Goal: Transaction & Acquisition: Purchase product/service

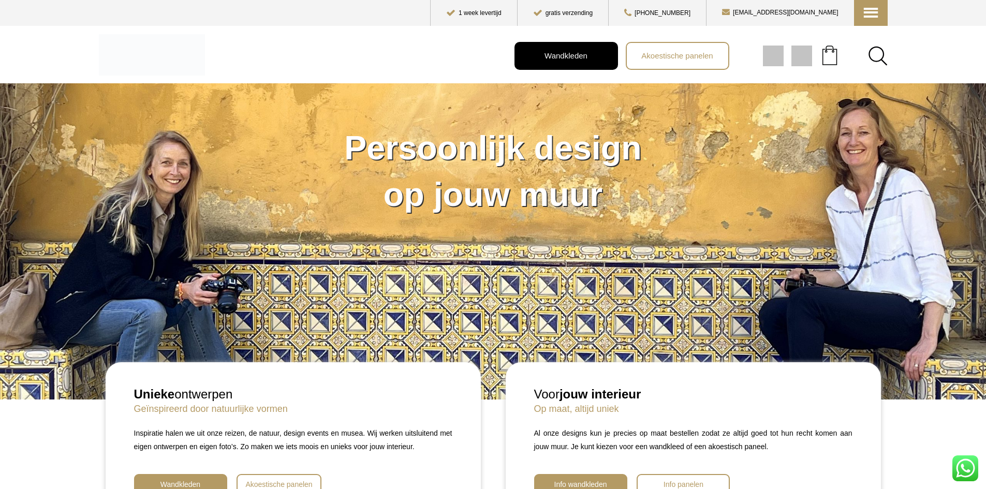
click at [562, 56] on span "Wandkleden" at bounding box center [566, 55] width 54 height 17
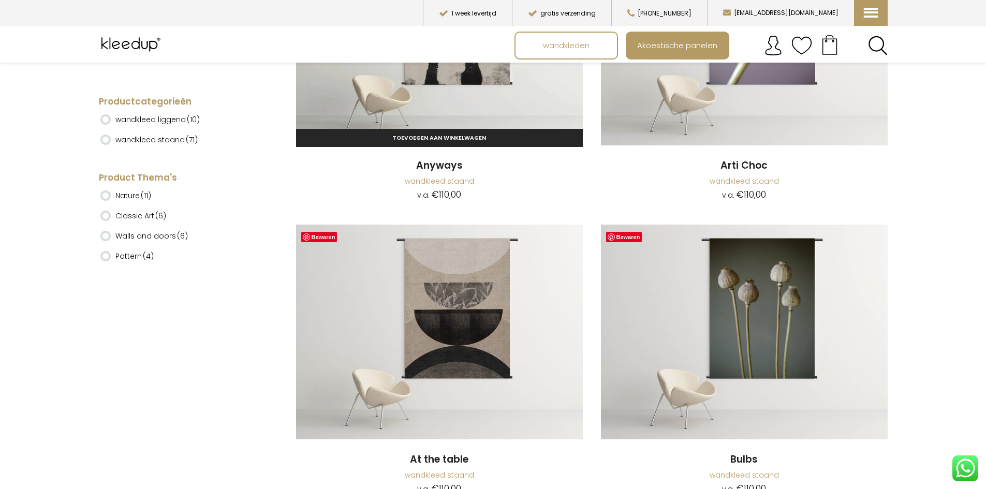
scroll to position [466, 0]
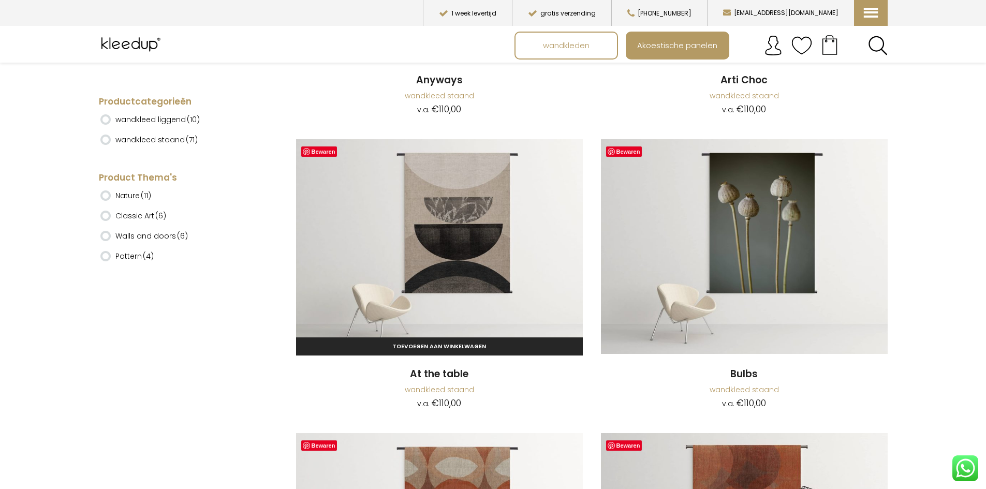
click at [459, 239] on img at bounding box center [439, 246] width 287 height 215
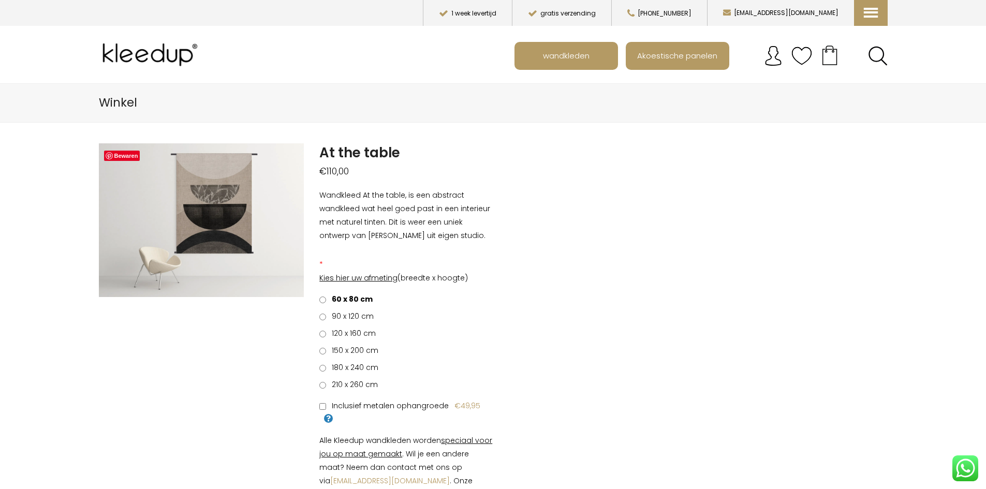
click at [344, 338] on span "120 x 160 cm" at bounding box center [352, 333] width 48 height 10
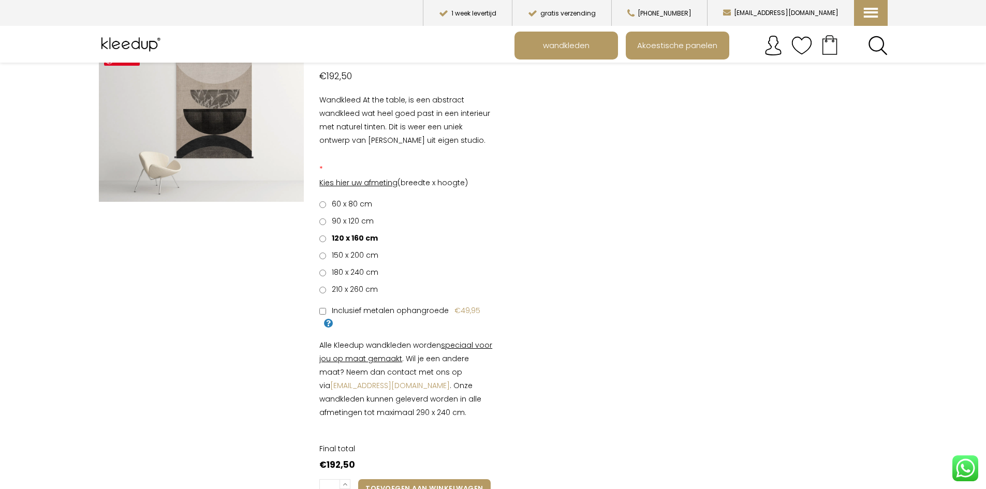
scroll to position [103, 0]
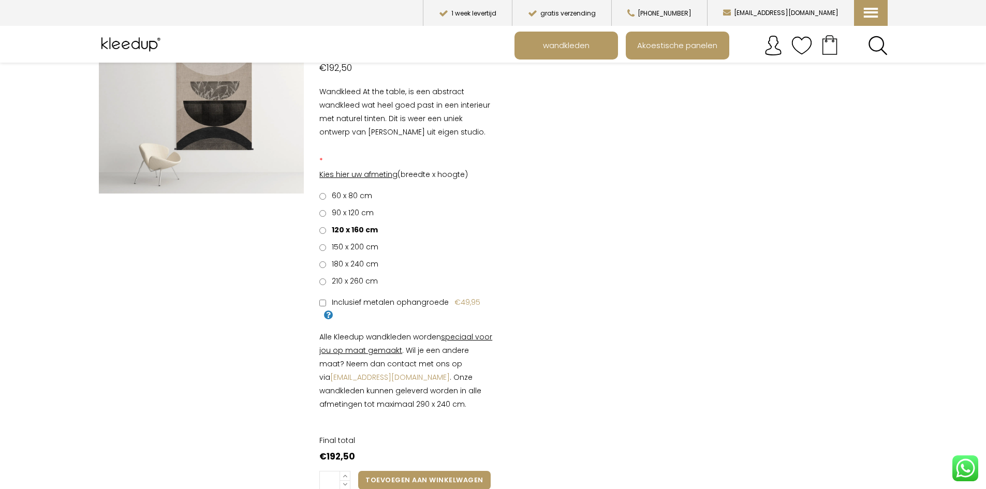
click at [336, 193] on span "60 x 80 cm" at bounding box center [350, 195] width 44 height 10
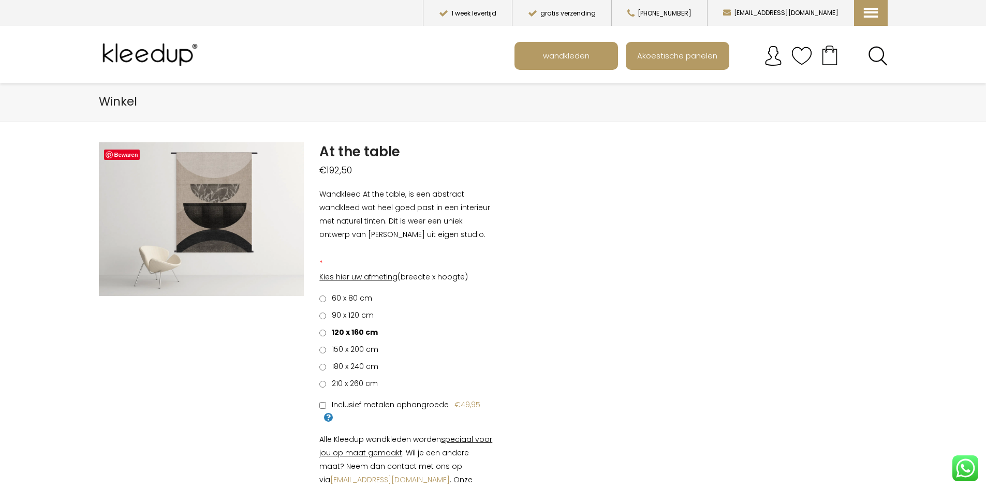
scroll to position [0, 0]
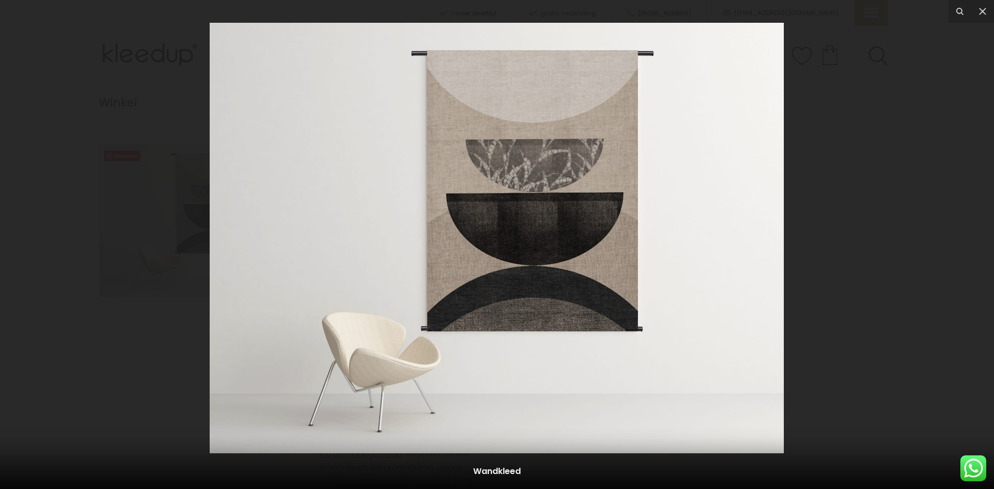
click at [665, 347] on img at bounding box center [497, 238] width 574 height 431
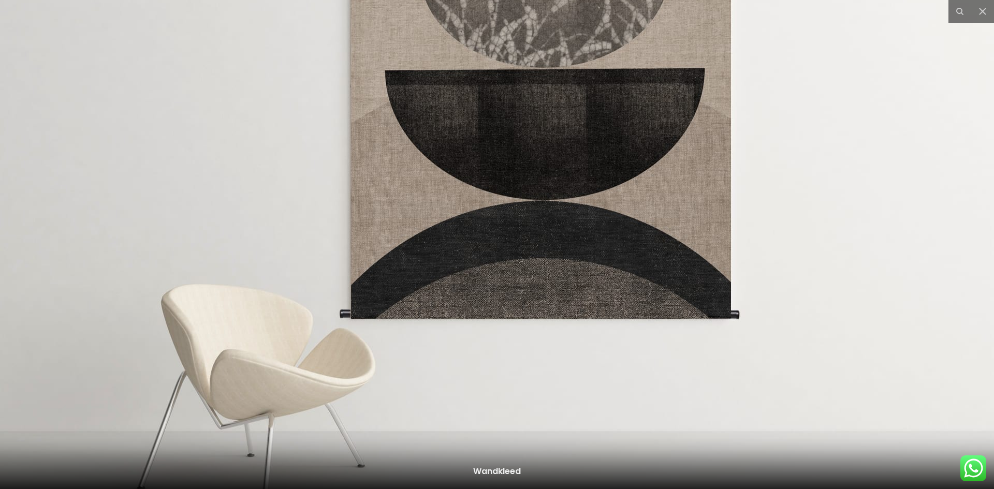
click at [668, 346] on img at bounding box center [476, 150] width 1035 height 776
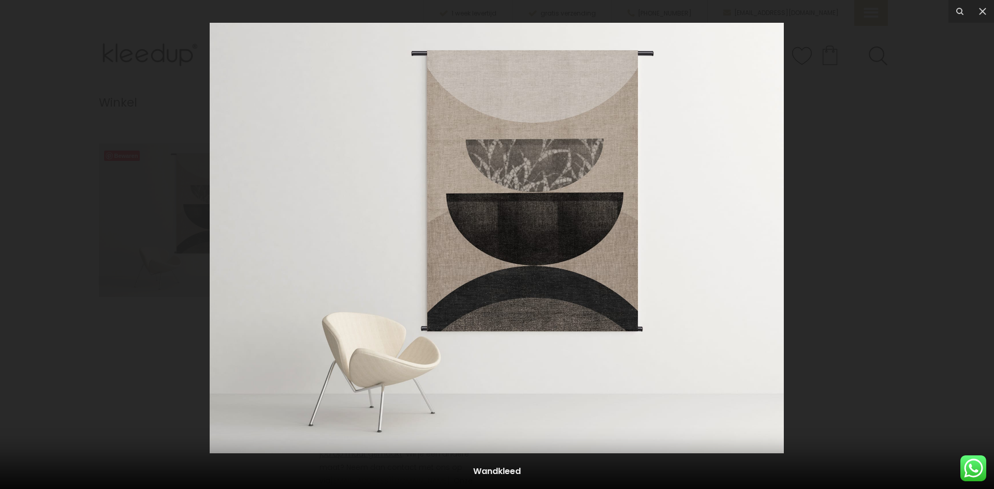
click at [668, 346] on img at bounding box center [497, 238] width 574 height 431
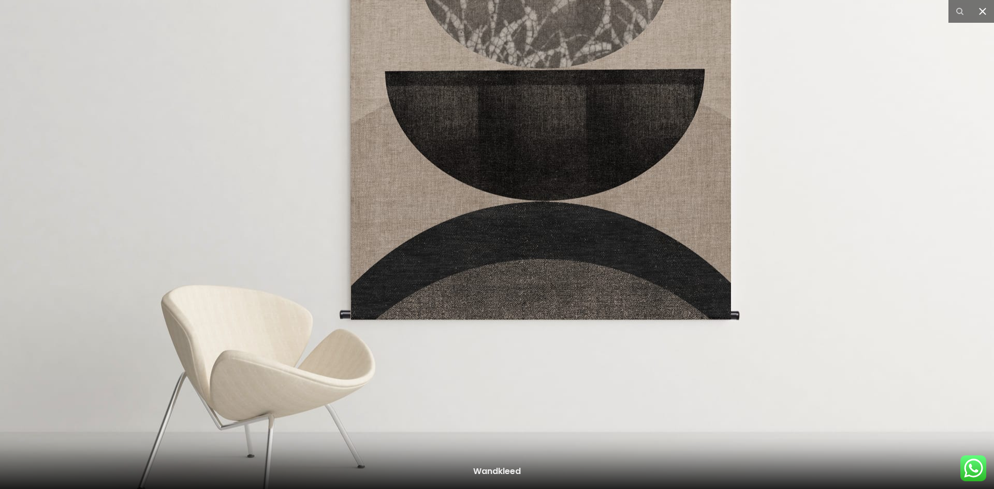
click at [981, 10] on icon at bounding box center [982, 11] width 7 height 7
